Goal: Navigation & Orientation: Find specific page/section

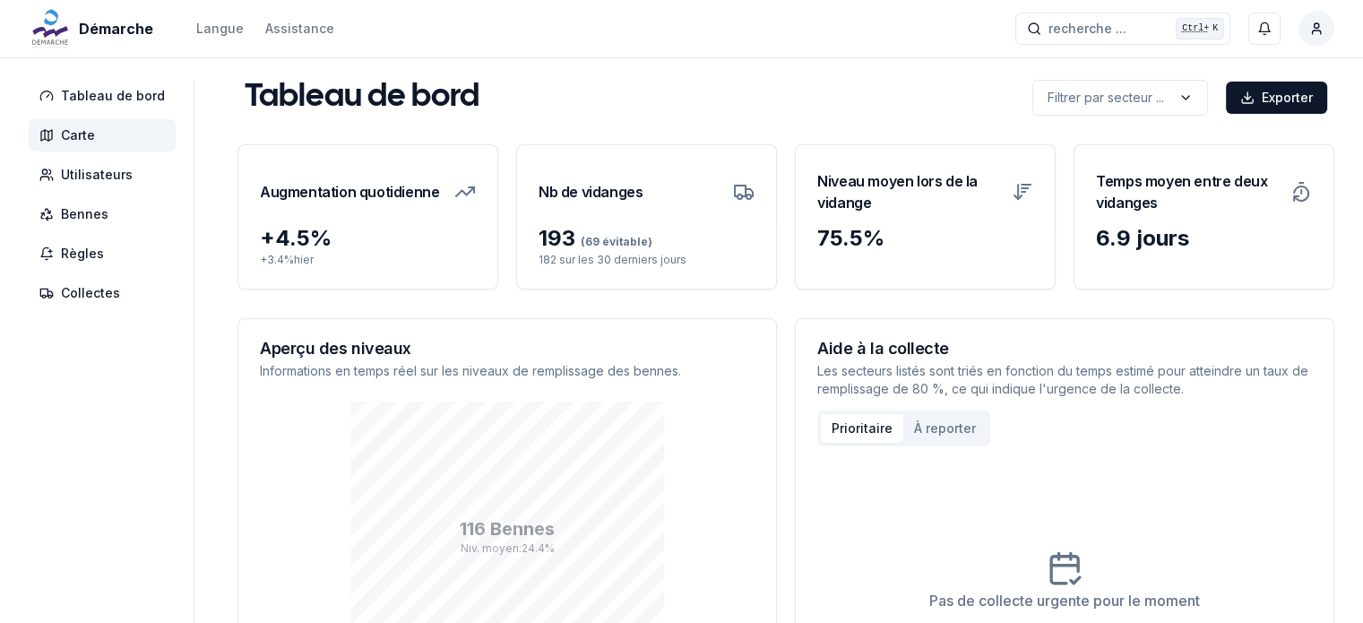
click at [82, 140] on span "Carte" at bounding box center [78, 135] width 34 height 18
